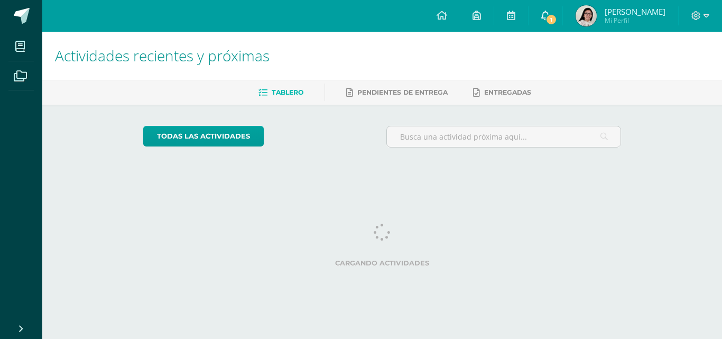
click at [562, 14] on link "1" at bounding box center [546, 16] width 34 height 32
click at [553, 15] on span "1" at bounding box center [552, 20] width 12 height 12
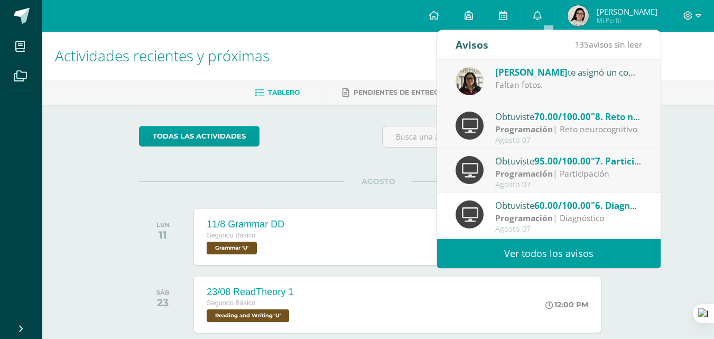
click at [598, 84] on div "Faltan fotos." at bounding box center [568, 85] width 147 height 12
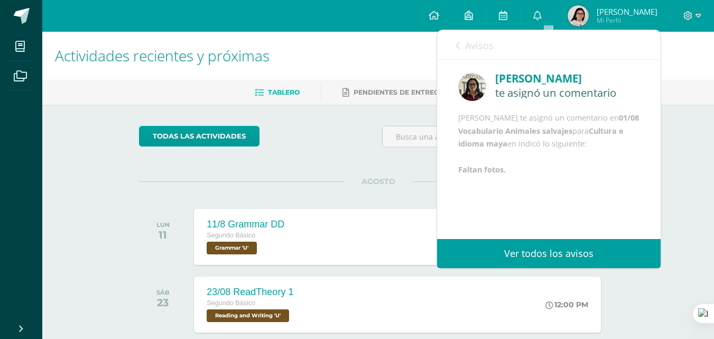
scroll to position [13, 0]
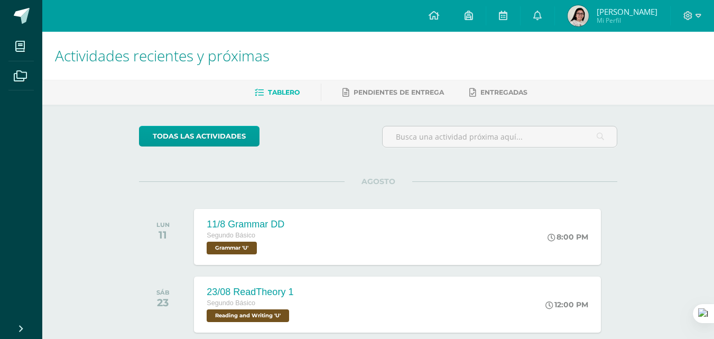
drag, startPoint x: 409, startPoint y: 172, endPoint x: 453, endPoint y: 161, distance: 45.6
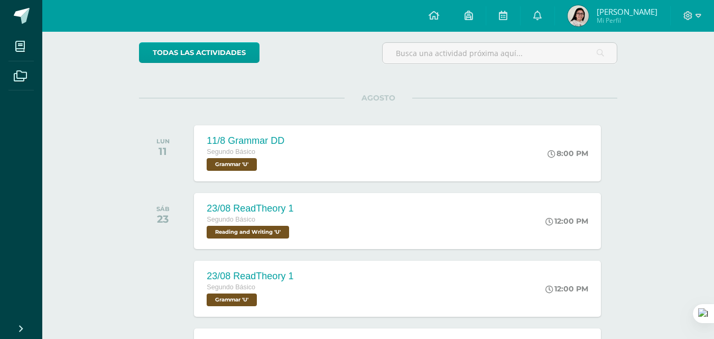
scroll to position [81, 0]
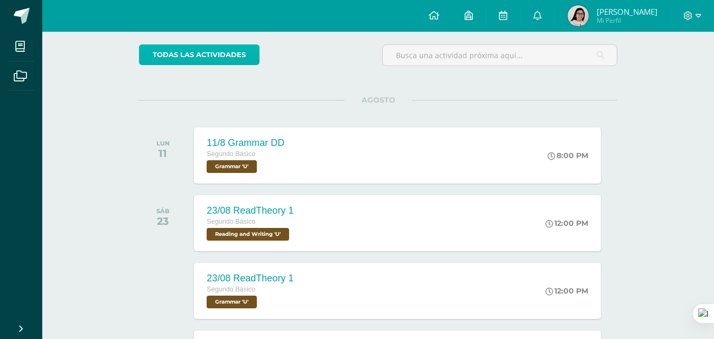
click at [221, 57] on link "todas las Actividades" at bounding box center [199, 54] width 121 height 21
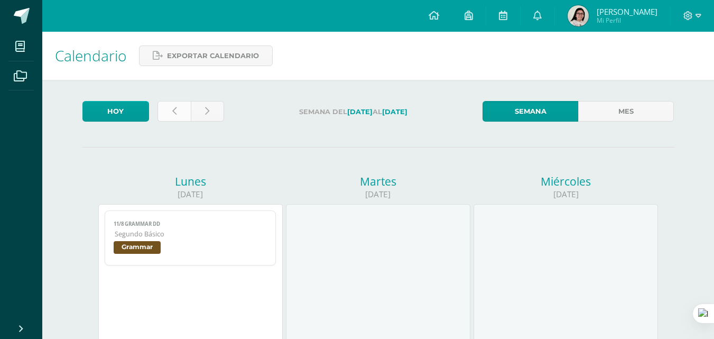
click at [180, 110] on link at bounding box center [174, 111] width 33 height 21
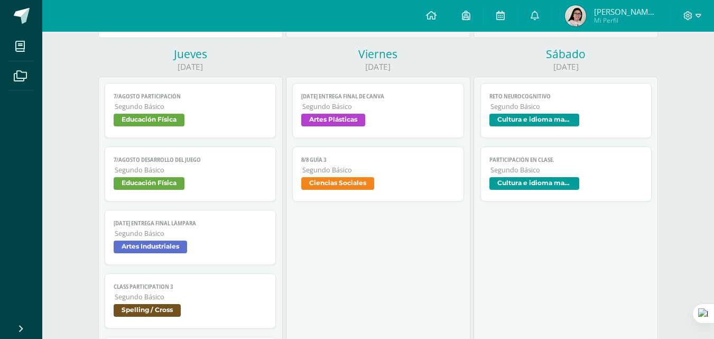
scroll to position [548, 0]
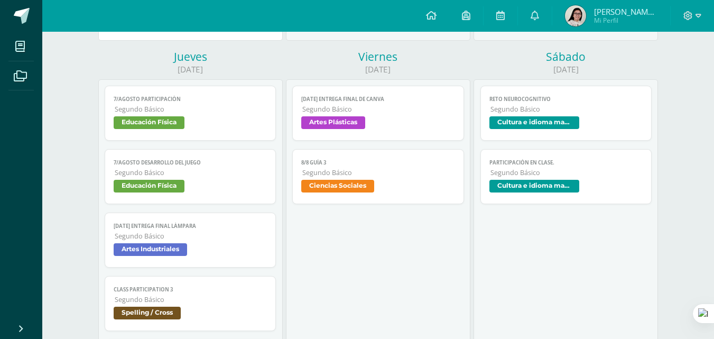
click at [568, 121] on span "Cultura e idioma maya" at bounding box center [535, 122] width 90 height 13
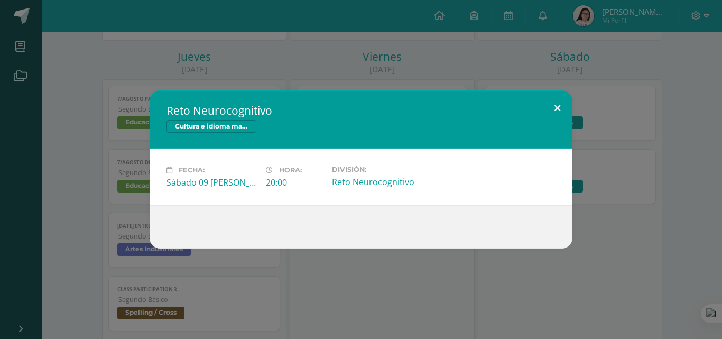
click at [556, 112] on button at bounding box center [557, 108] width 30 height 36
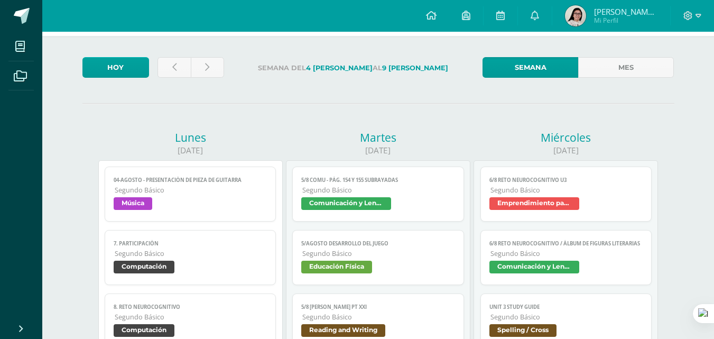
scroll to position [0, 0]
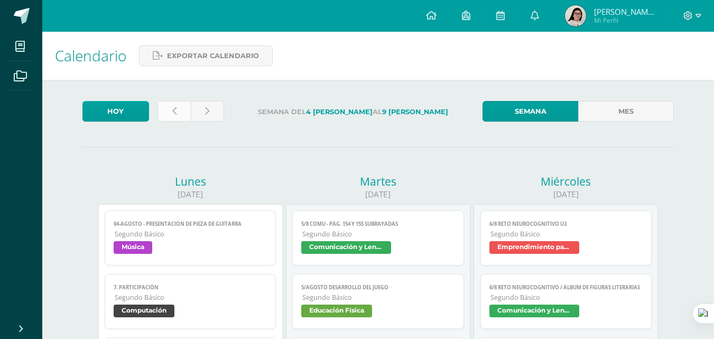
click at [183, 120] on link at bounding box center [174, 111] width 33 height 21
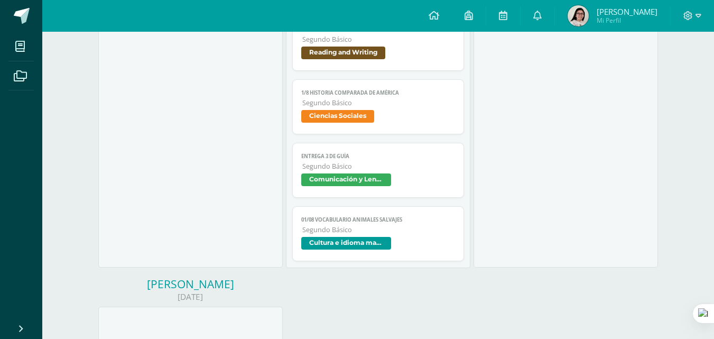
scroll to position [1271, 0]
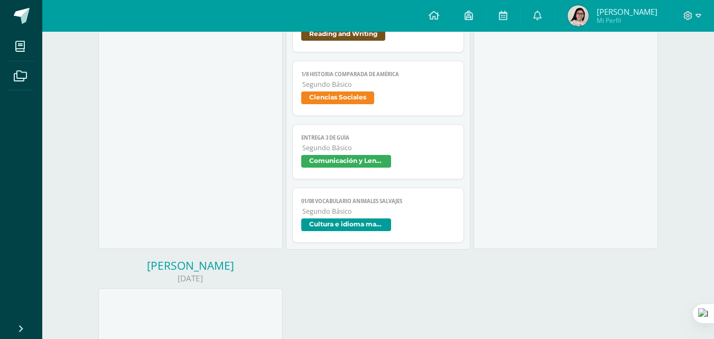
drag, startPoint x: 722, startPoint y: 54, endPoint x: 722, endPoint y: 236, distance: 181.3
click at [429, 210] on span "Segundo Básico" at bounding box center [378, 211] width 153 height 9
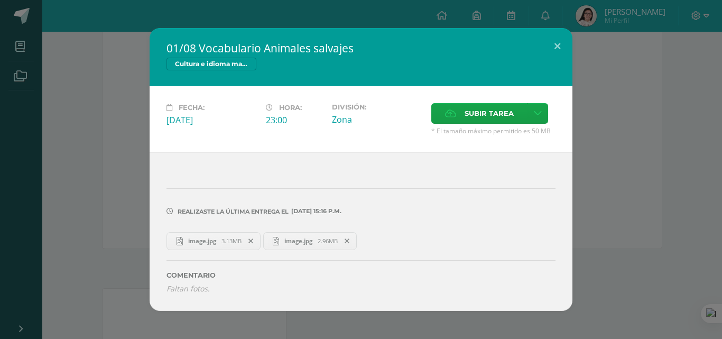
click at [217, 246] on link "image.jpg 3.13MB" at bounding box center [214, 241] width 94 height 18
click at [320, 245] on link "image.jpg 2.96MB" at bounding box center [310, 241] width 94 height 18
click at [557, 62] on div "01/08 Vocabulario Animales salvajes Cultura e idioma maya Fecha: Viernes 01 de …" at bounding box center [361, 169] width 423 height 282
click at [551, 41] on button at bounding box center [557, 46] width 30 height 36
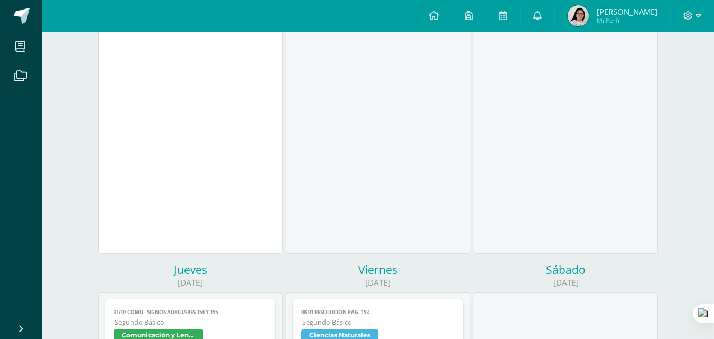
scroll to position [0, 0]
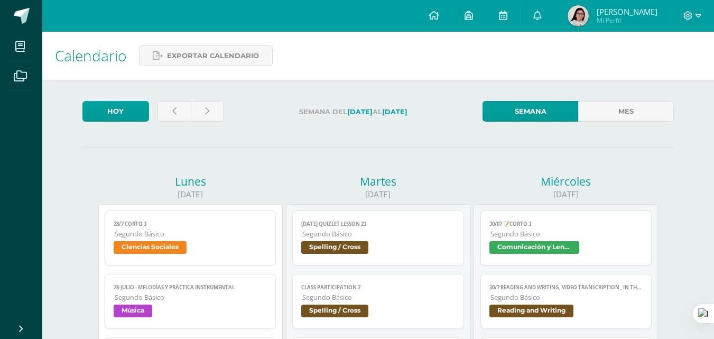
click at [588, 21] on img at bounding box center [578, 15] width 21 height 21
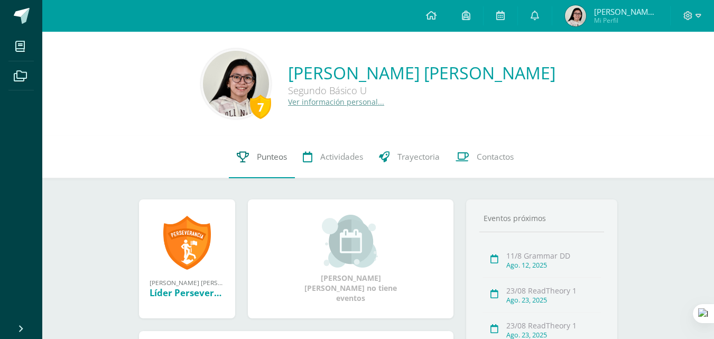
click at [273, 148] on link "Punteos" at bounding box center [262, 157] width 66 height 42
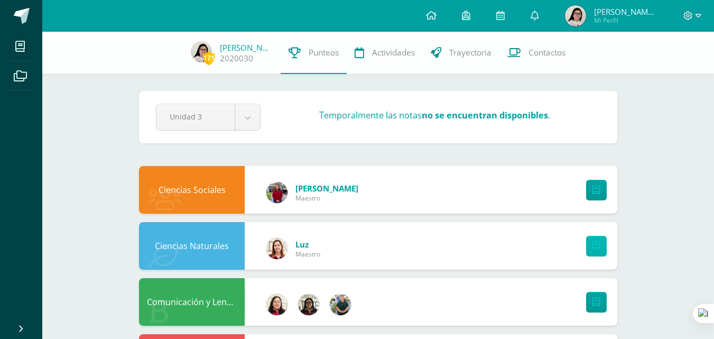
click at [594, 249] on icon at bounding box center [597, 246] width 8 height 9
click at [601, 189] on link at bounding box center [596, 190] width 21 height 21
